Goal: Transaction & Acquisition: Purchase product/service

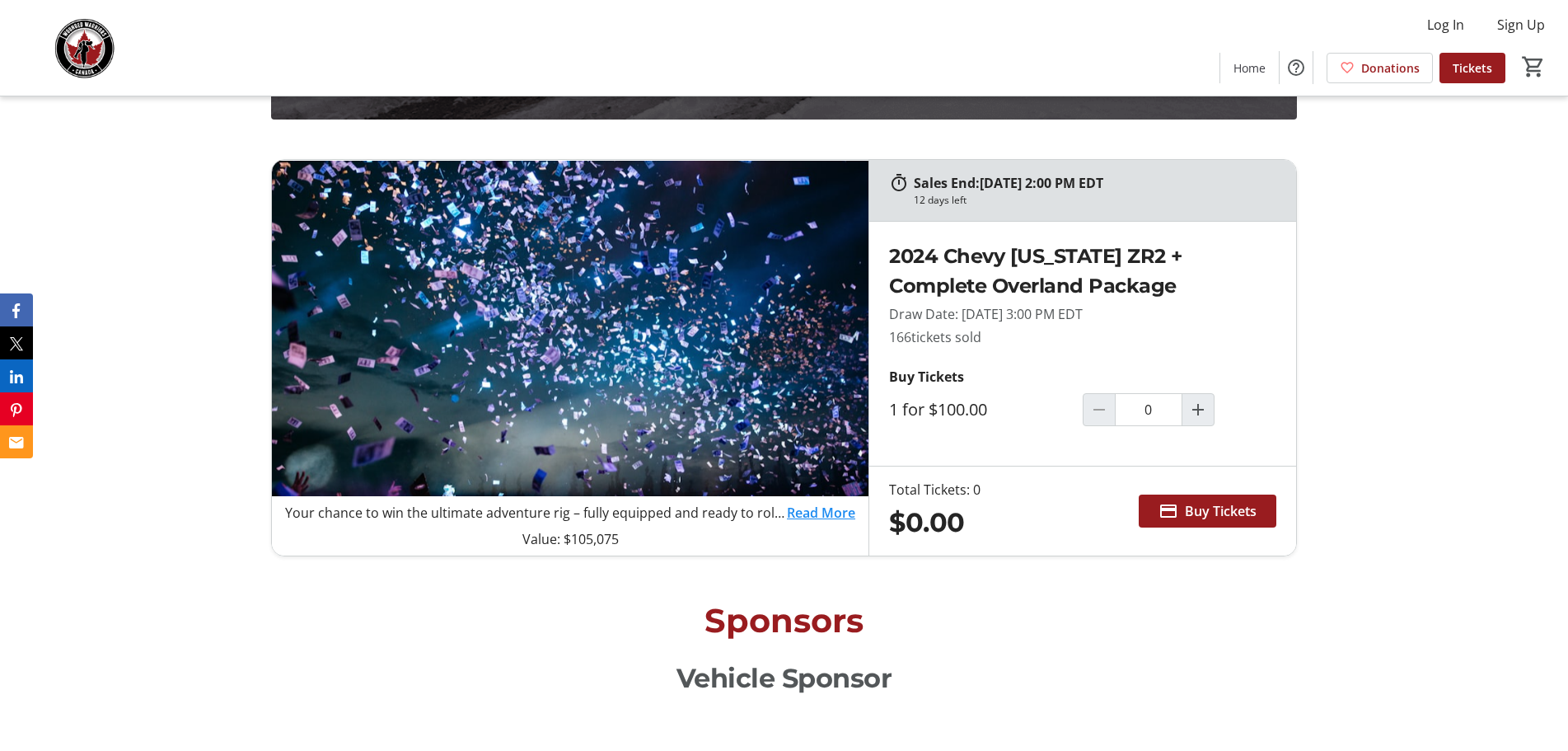
scroll to position [1237, 0]
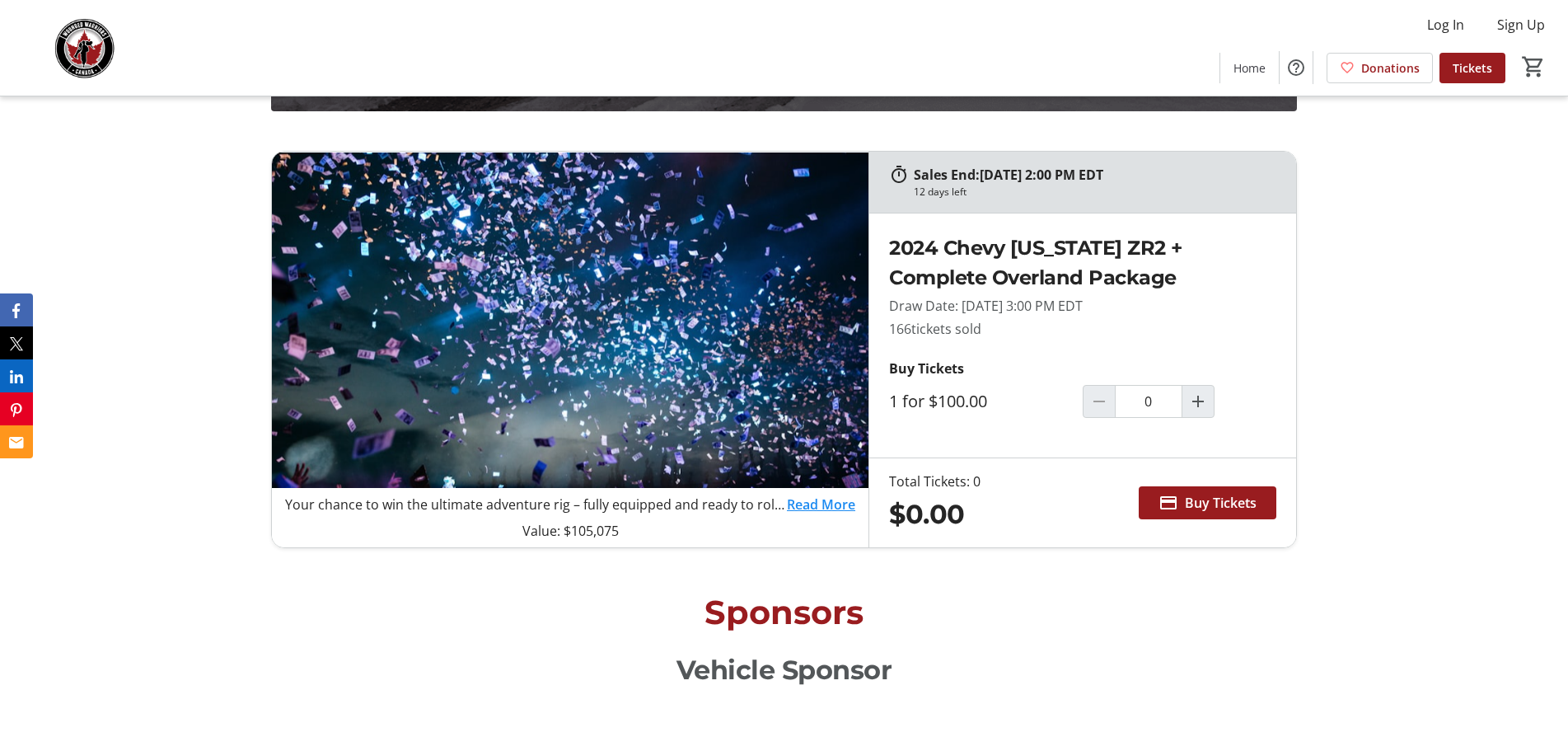
drag, startPoint x: 889, startPoint y: 326, endPoint x: 994, endPoint y: 325, distance: 105.0
click at [994, 325] on div "2024 Chevy [US_STATE] ZR2 + Complete Overland Package Draw Date: [DATE] 3:00 PM…" at bounding box center [1082, 336] width 426 height 244
click at [1001, 326] on p "166 tickets sold" at bounding box center [1083, 328] width 387 height 20
